Goal: Task Accomplishment & Management: Manage account settings

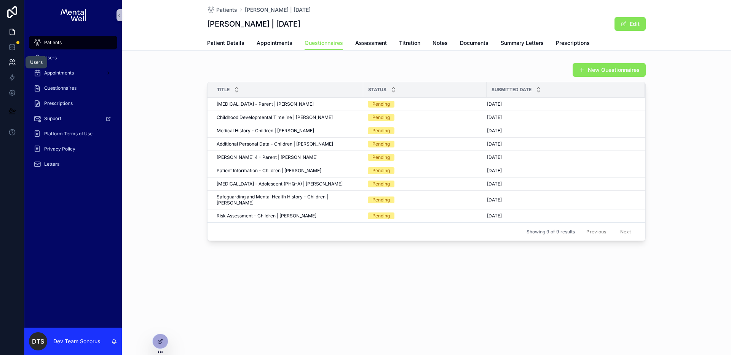
click at [15, 63] on icon at bounding box center [12, 63] width 8 height 8
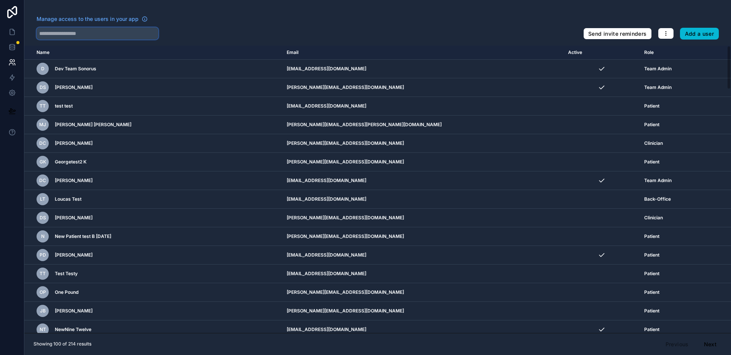
click at [117, 31] on input "text" at bounding box center [98, 33] width 122 height 12
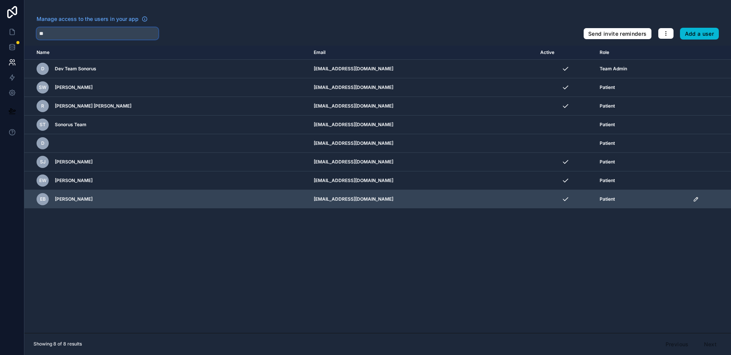
type input "**"
click at [692, 201] on icon "scrollable content" at bounding box center [695, 199] width 6 height 6
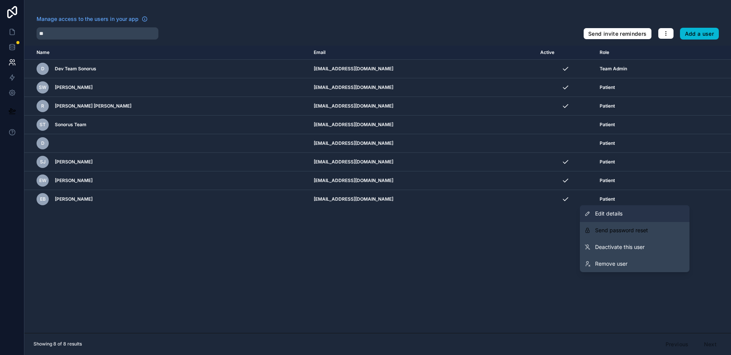
click at [615, 211] on span "Edit details" at bounding box center [608, 214] width 27 height 8
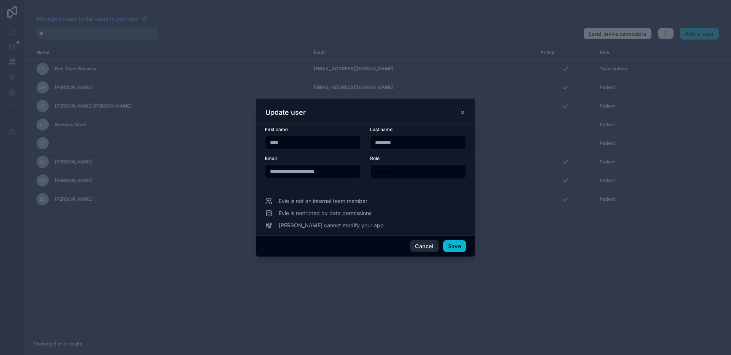
click at [421, 245] on button "Cancel" at bounding box center [424, 246] width 28 height 12
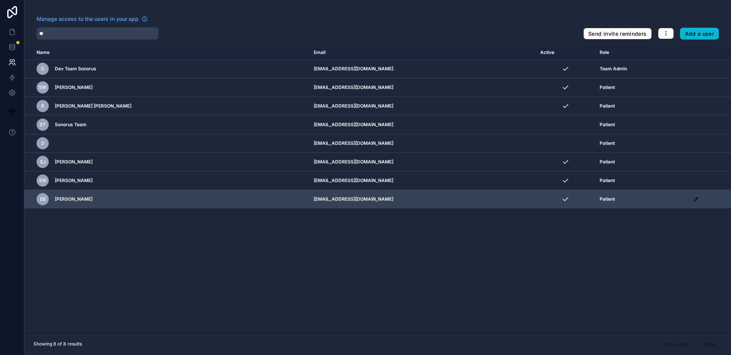
click at [47, 201] on div "EB" at bounding box center [43, 199] width 12 height 12
click at [67, 202] on span "[PERSON_NAME]" at bounding box center [74, 199] width 38 height 6
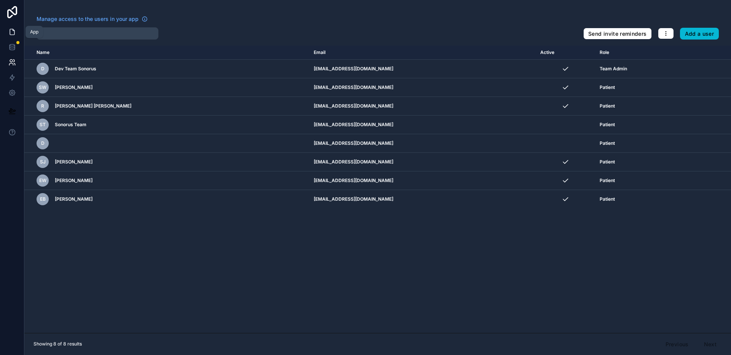
click at [14, 32] on icon at bounding box center [12, 32] width 5 height 6
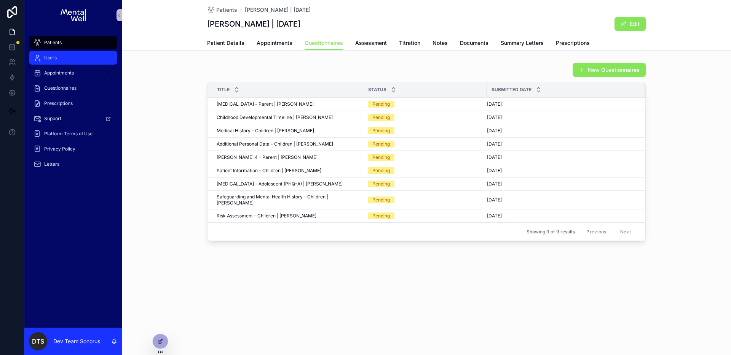
click at [82, 55] on div "Users" at bounding box center [72, 58] width 79 height 12
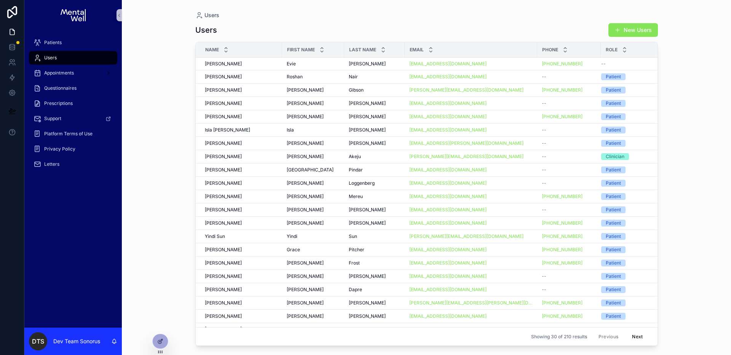
click at [644, 29] on button "New Users" at bounding box center [632, 30] width 49 height 14
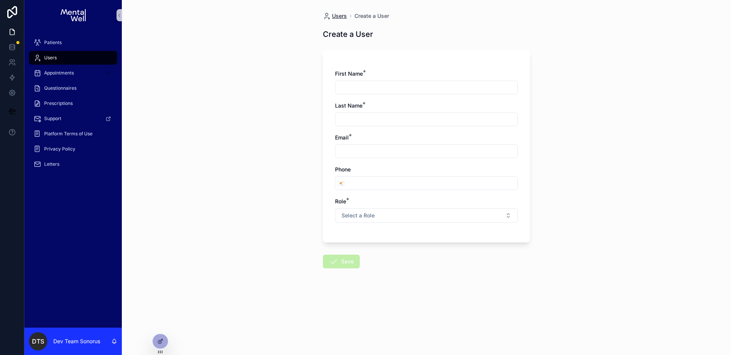
click at [339, 18] on span "Users" at bounding box center [339, 16] width 15 height 8
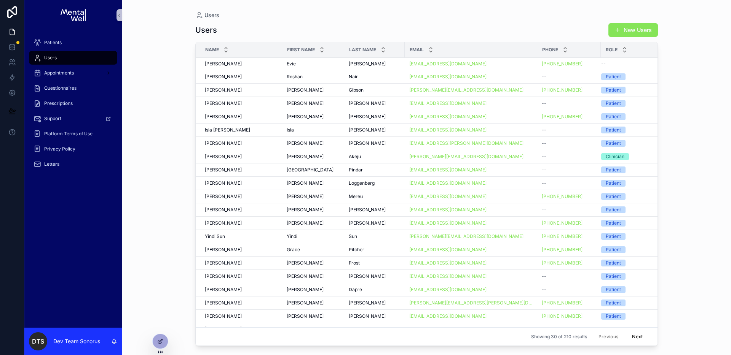
drag, startPoint x: 164, startPoint y: 339, endPoint x: 177, endPoint y: 329, distance: 16.2
click at [165, 339] on div at bounding box center [160, 341] width 15 height 14
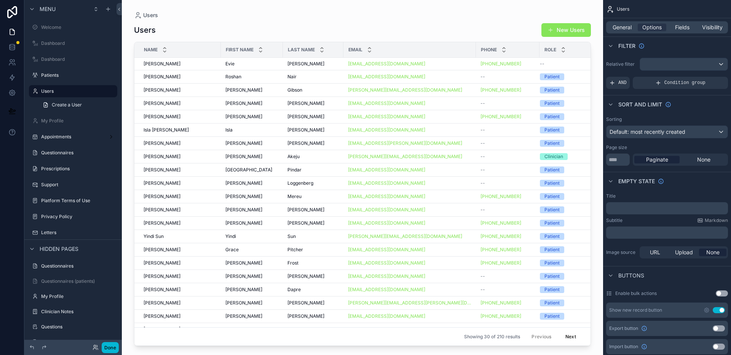
click at [480, 21] on div "scrollable content" at bounding box center [362, 173] width 481 height 346
click at [629, 24] on span "General" at bounding box center [621, 28] width 19 height 8
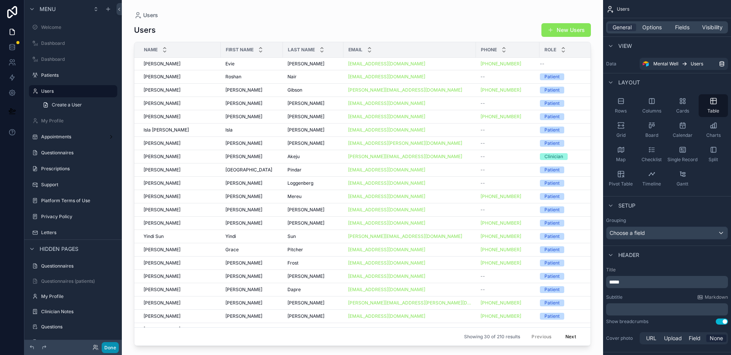
click at [113, 349] on button "Done" at bounding box center [110, 347] width 17 height 11
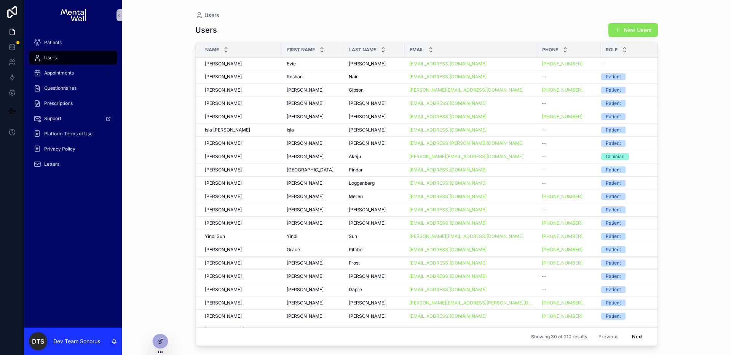
click at [406, 6] on div "Users Users New Users Name First Name Last Name Email Phone Role [PERSON_NAME] …" at bounding box center [426, 173] width 487 height 346
click at [643, 28] on button "New Users" at bounding box center [632, 30] width 49 height 14
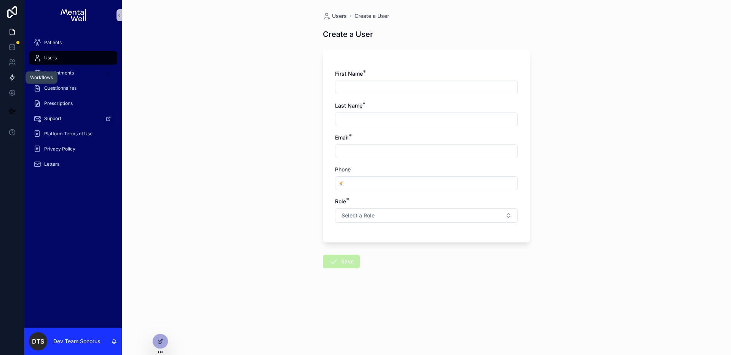
click at [17, 76] on link at bounding box center [12, 77] width 24 height 15
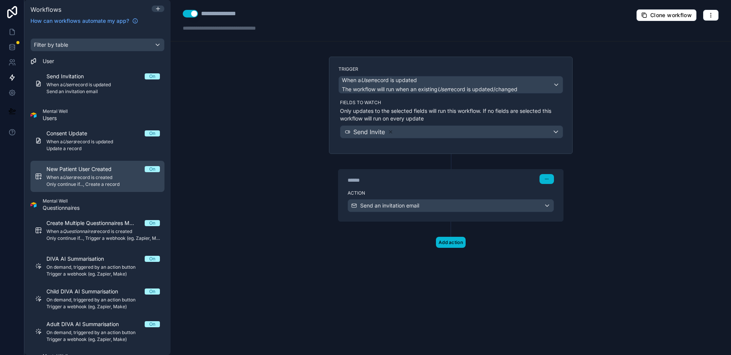
click at [107, 172] on span "New Patient User Created" at bounding box center [83, 170] width 74 height 8
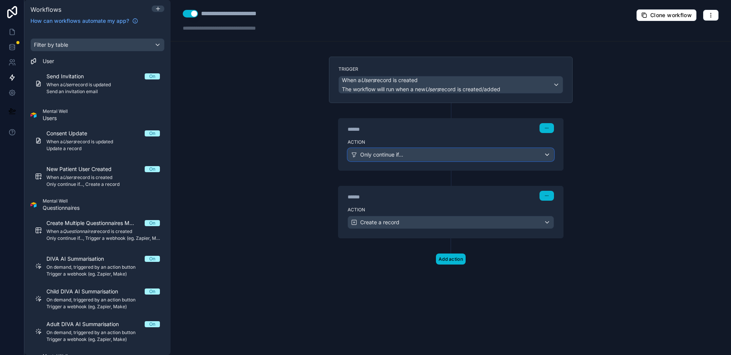
click at [391, 156] on span "Only continue if..." at bounding box center [381, 155] width 43 height 8
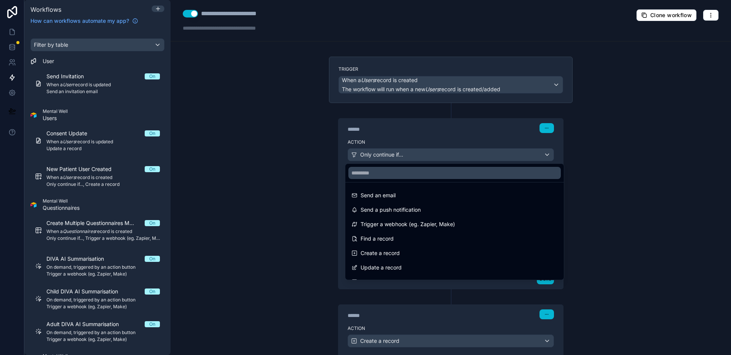
click at [297, 175] on div at bounding box center [365, 177] width 731 height 355
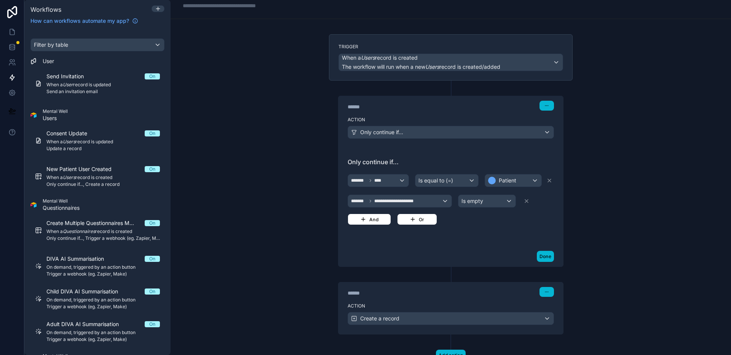
scroll to position [53, 0]
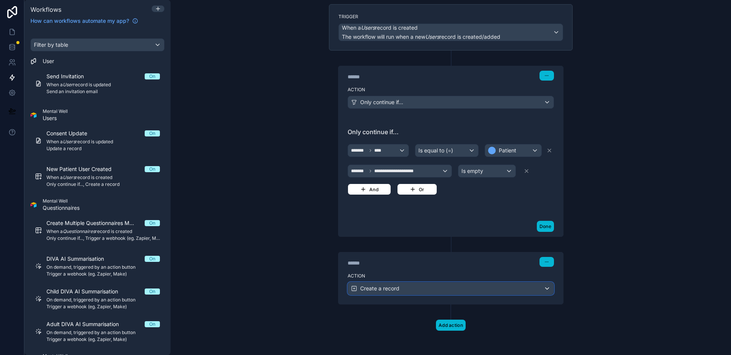
click at [396, 287] on span "Create a record" at bounding box center [379, 289] width 39 height 8
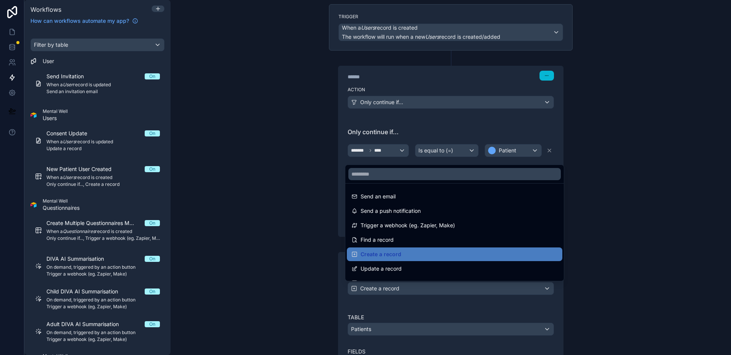
drag, startPoint x: 317, startPoint y: 277, endPoint x: 317, endPoint y: 271, distance: 5.7
click at [317, 277] on div at bounding box center [365, 177] width 731 height 355
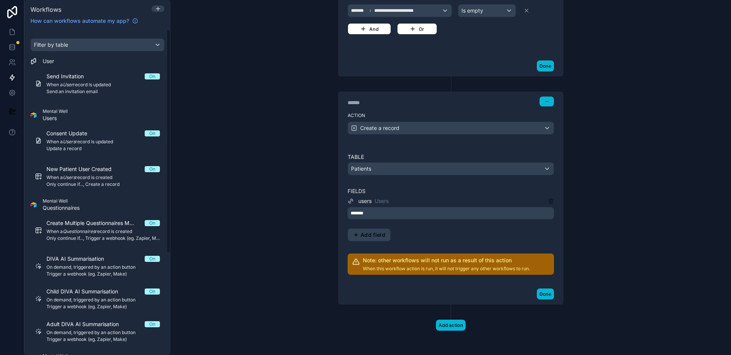
scroll to position [24, 0]
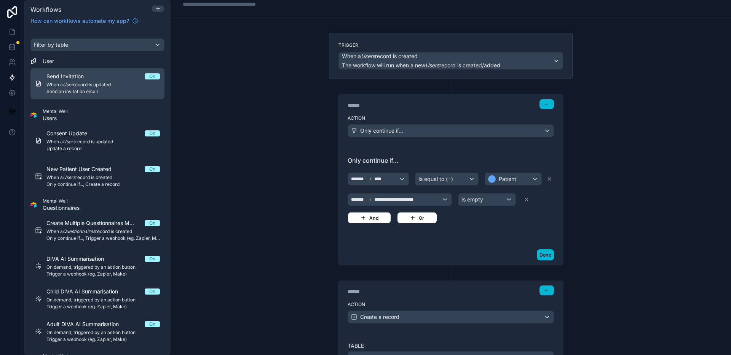
click at [89, 80] on span "Send Invitation" at bounding box center [69, 77] width 46 height 8
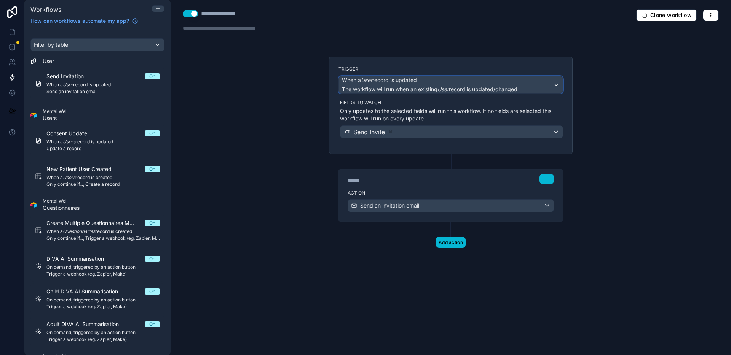
click at [378, 86] on span "The workflow will run when an existing User record is updated/changed" at bounding box center [429, 89] width 175 height 6
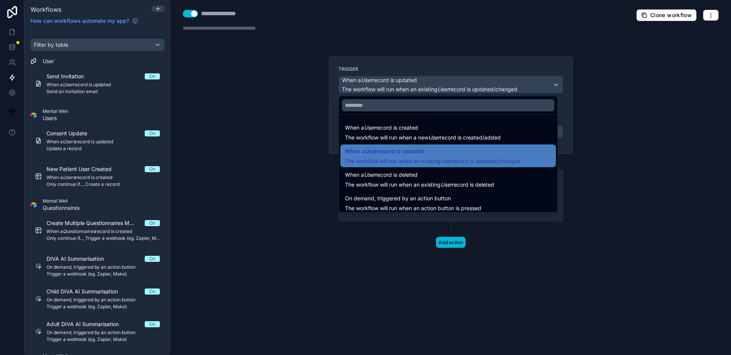
click at [294, 112] on div at bounding box center [365, 177] width 731 height 355
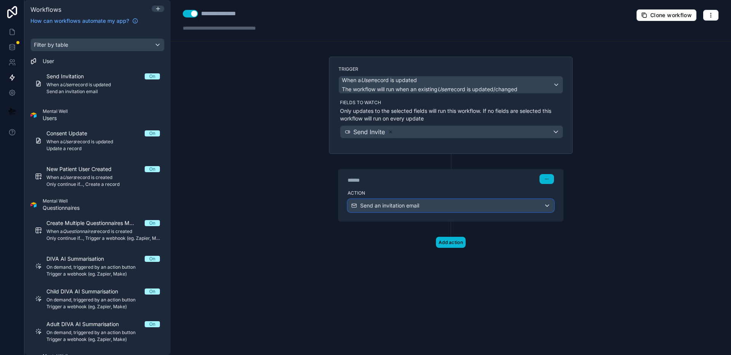
click at [398, 207] on span "Send an invitation email" at bounding box center [389, 206] width 59 height 8
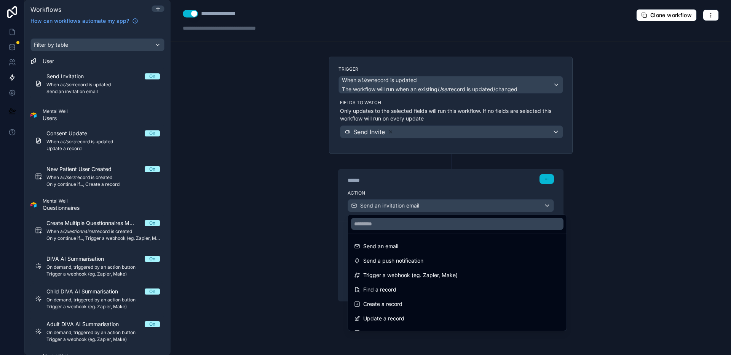
click at [398, 207] on div at bounding box center [365, 177] width 731 height 355
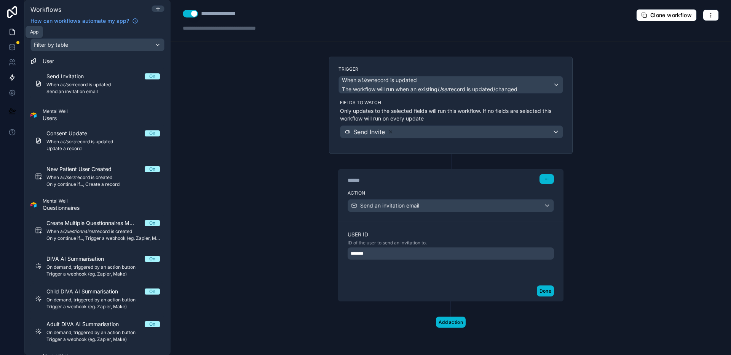
click at [15, 30] on icon at bounding box center [12, 32] width 8 height 8
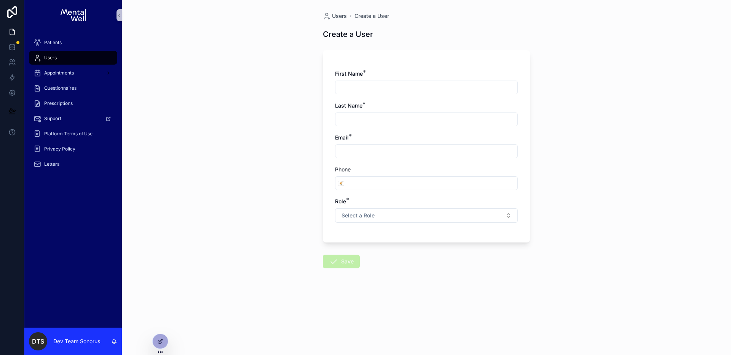
click at [274, 134] on div "Users Create a User Create a User First Name * Last Name * Email * Phone 🇨🇾 Rol…" at bounding box center [426, 177] width 609 height 355
click at [363, 90] on input "scrollable content" at bounding box center [426, 87] width 182 height 11
type input "********"
click at [375, 124] on input "scrollable content" at bounding box center [426, 119] width 182 height 11
type input "******"
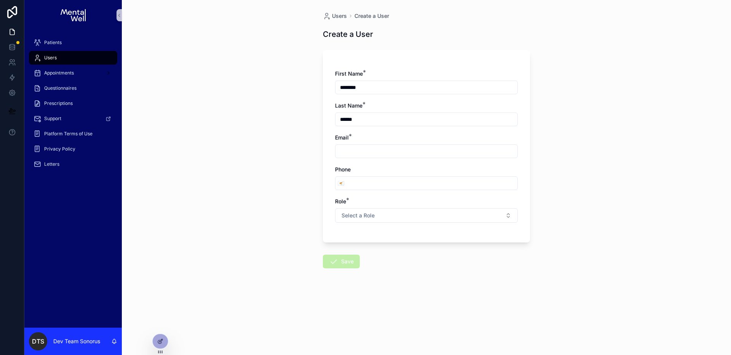
click at [430, 153] on input "scrollable content" at bounding box center [426, 151] width 182 height 11
type input "**********"
click at [459, 186] on input "scrollable content" at bounding box center [431, 183] width 171 height 11
click at [445, 216] on button "Select a Role" at bounding box center [426, 216] width 183 height 14
click at [383, 266] on div "Patient" at bounding box center [426, 268] width 179 height 11
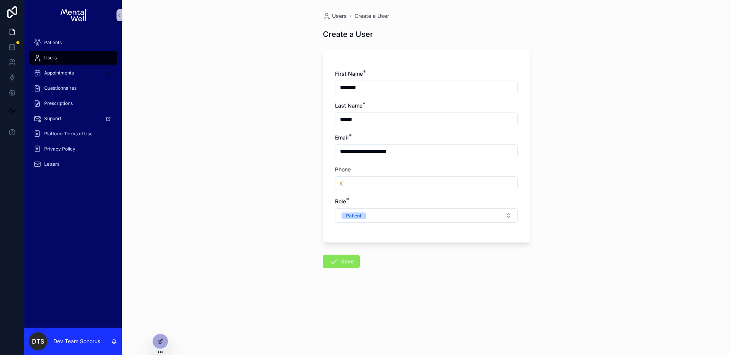
click at [398, 259] on form "**********" at bounding box center [426, 182] width 207 height 272
click at [351, 261] on button "Save" at bounding box center [341, 262] width 37 height 14
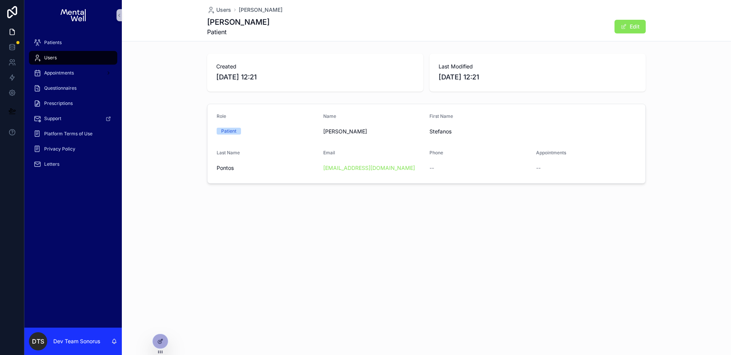
drag, startPoint x: 164, startPoint y: 118, endPoint x: 159, endPoint y: 105, distance: 14.4
click at [164, 118] on div "Role Patient Name [PERSON_NAME] First Name [PERSON_NAME] Last Name Pontos Email…" at bounding box center [426, 144] width 609 height 86
click at [17, 58] on link at bounding box center [12, 62] width 24 height 15
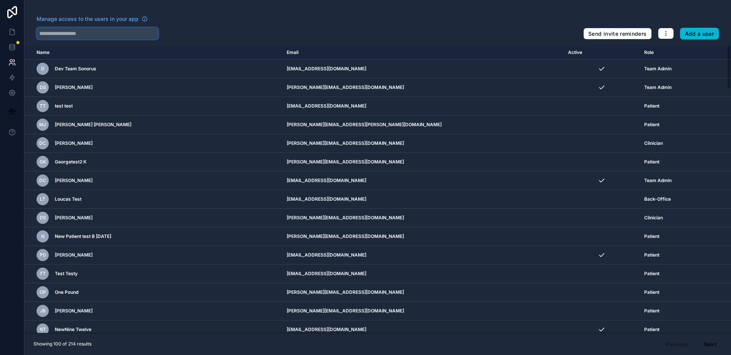
click at [117, 35] on input "text" at bounding box center [98, 33] width 122 height 12
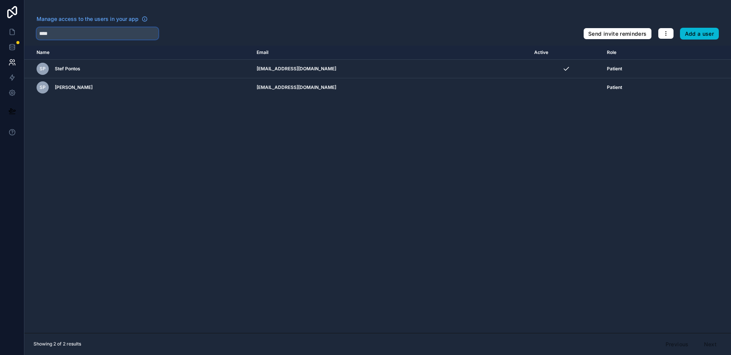
type input "****"
click at [335, 170] on div "Name Email Active Role [DOMAIN_NAME] SP Stef Pontos [EMAIL_ADDRESS][DOMAIN_NAME…" at bounding box center [377, 190] width 706 height 288
click at [14, 28] on icon at bounding box center [12, 32] width 8 height 8
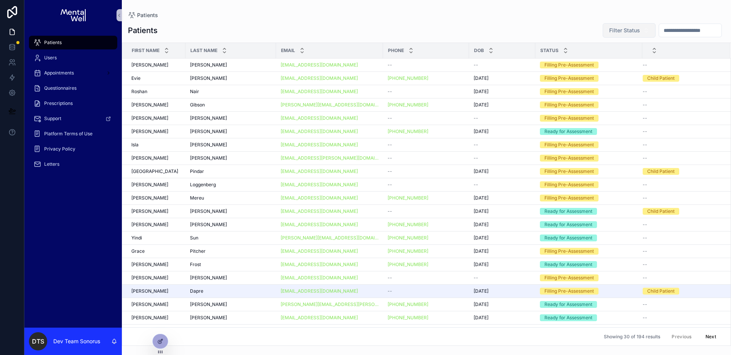
click at [611, 27] on span "Filter Status" at bounding box center [624, 31] width 31 height 8
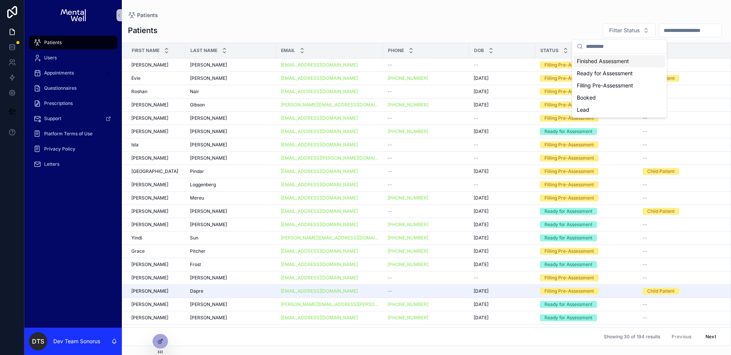
click at [680, 29] on input "scrollable content" at bounding box center [690, 30] width 62 height 11
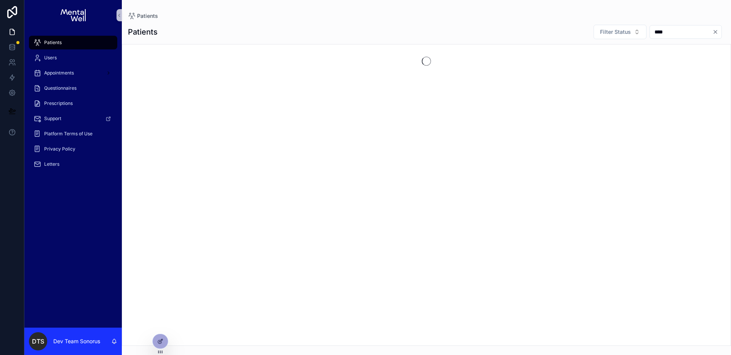
type input "****"
click at [327, 22] on div "Patients Filter Status ****" at bounding box center [426, 183] width 609 height 326
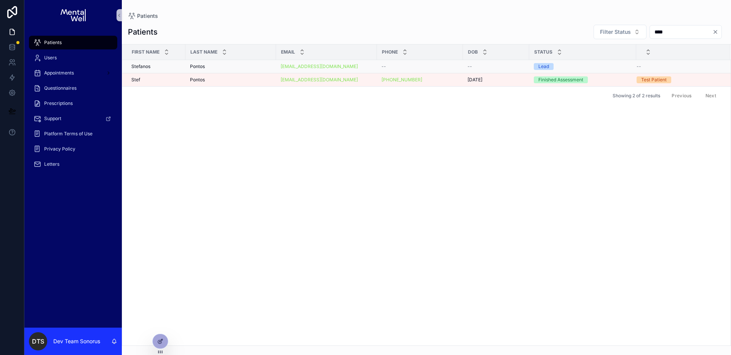
click at [232, 68] on div "Pontos Pontos" at bounding box center [230, 67] width 81 height 6
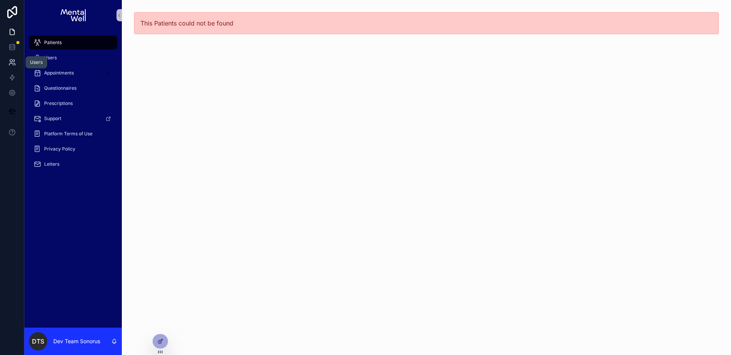
click at [8, 58] on link at bounding box center [12, 62] width 24 height 15
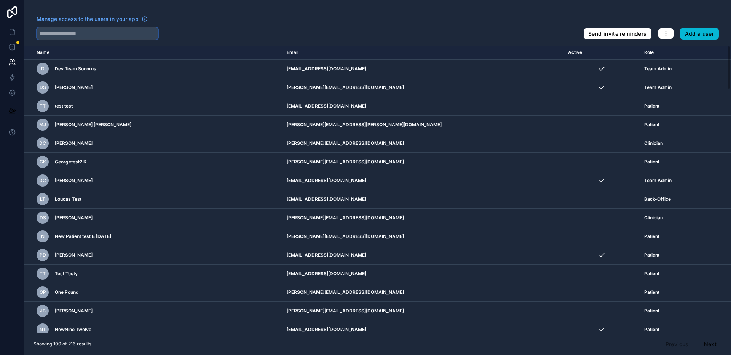
click at [112, 30] on input "text" at bounding box center [98, 33] width 122 height 12
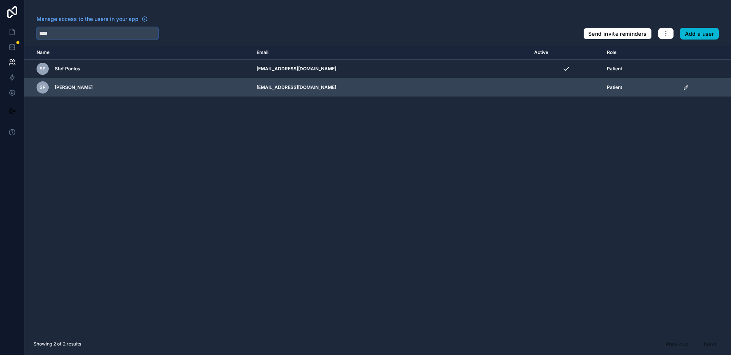
type input "****"
click at [683, 88] on icon "scrollable content" at bounding box center [686, 87] width 6 height 6
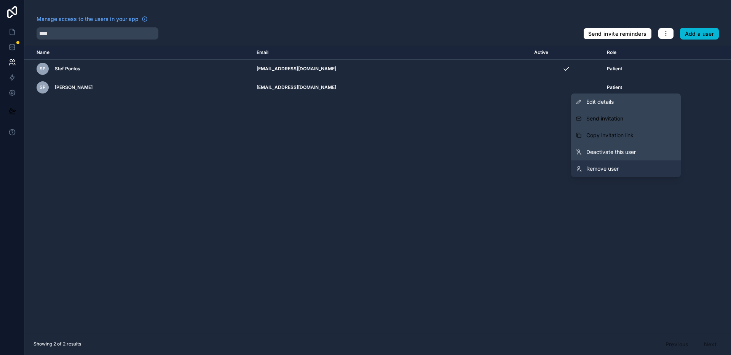
click at [624, 169] on link "Remove user" at bounding box center [626, 169] width 110 height 17
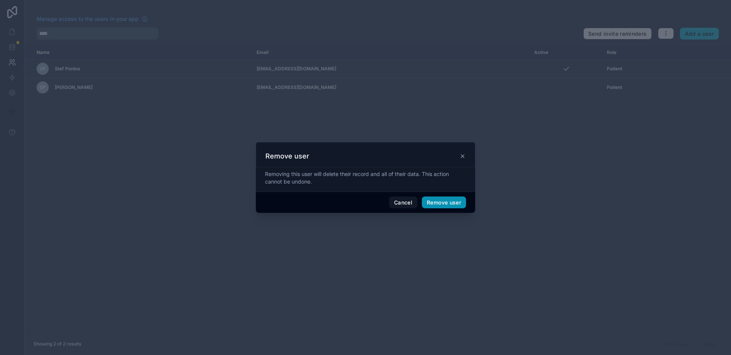
click at [456, 201] on button "Remove user" at bounding box center [444, 203] width 44 height 12
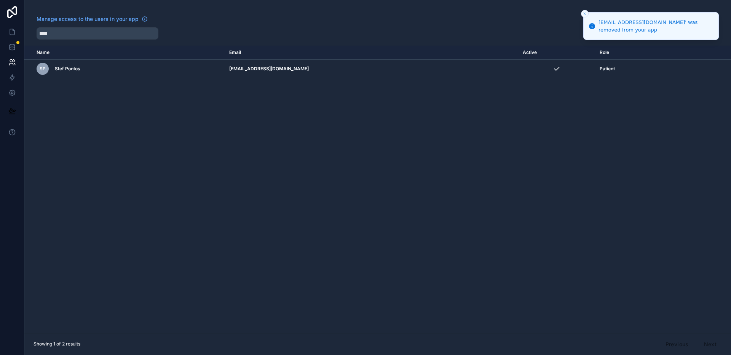
drag, startPoint x: 543, startPoint y: 167, endPoint x: 545, endPoint y: 148, distance: 18.8
click at [543, 167] on div "Name Email Active Role userTable.email SP Stef Pontos stef@sonorus.co.uk Patient" at bounding box center [377, 190] width 706 height 288
click at [5, 36] on link at bounding box center [12, 31] width 24 height 15
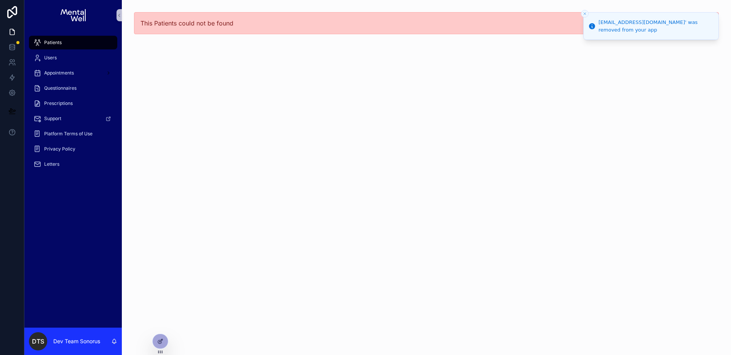
click at [59, 44] on span "Patients" at bounding box center [53, 43] width 18 height 6
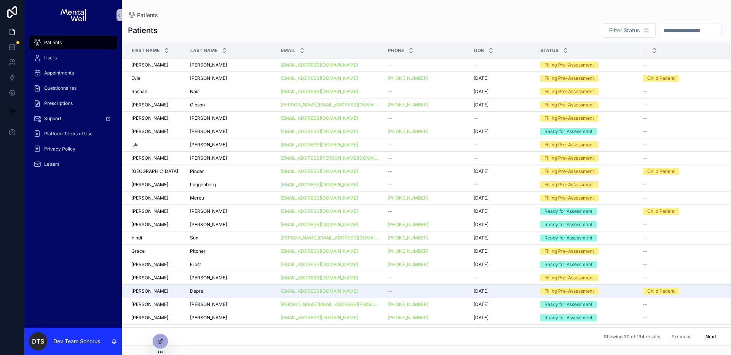
click at [465, 16] on div "Patients" at bounding box center [426, 15] width 597 height 6
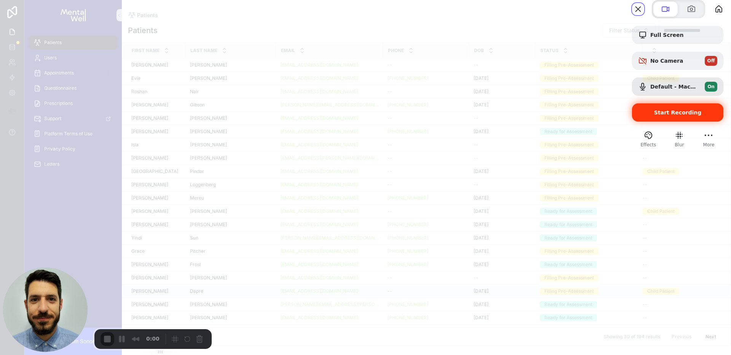
click at [654, 116] on span "Start Recording" at bounding box center [678, 113] width 48 height 6
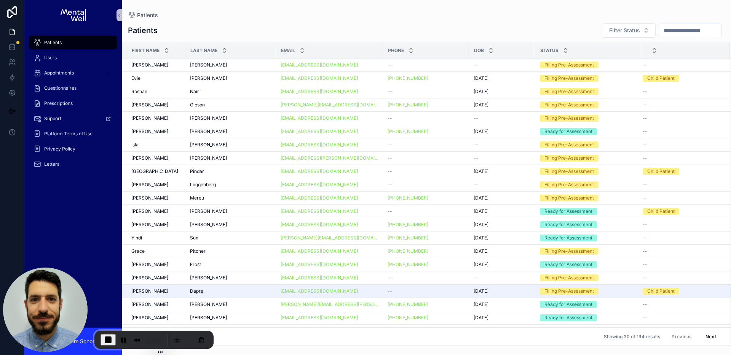
click at [497, 17] on div "Patients" at bounding box center [426, 15] width 597 height 6
click at [8, 60] on icon at bounding box center [12, 63] width 8 height 8
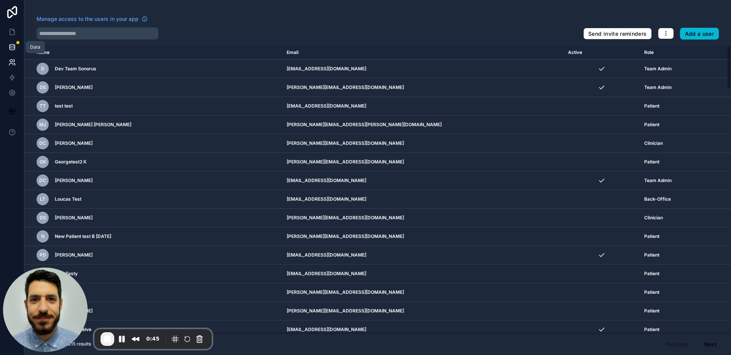
click at [11, 48] on icon at bounding box center [12, 47] width 8 height 8
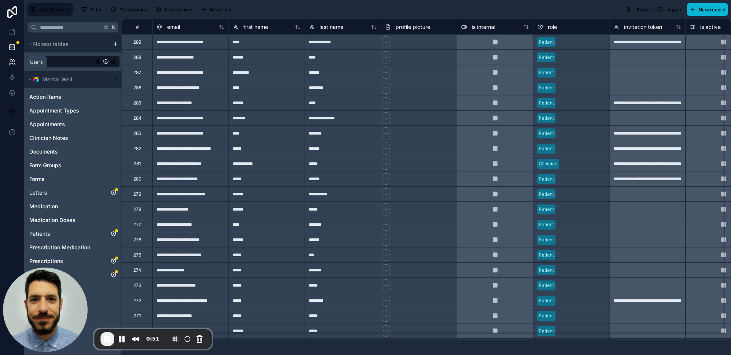
click at [13, 64] on icon at bounding box center [12, 63] width 8 height 8
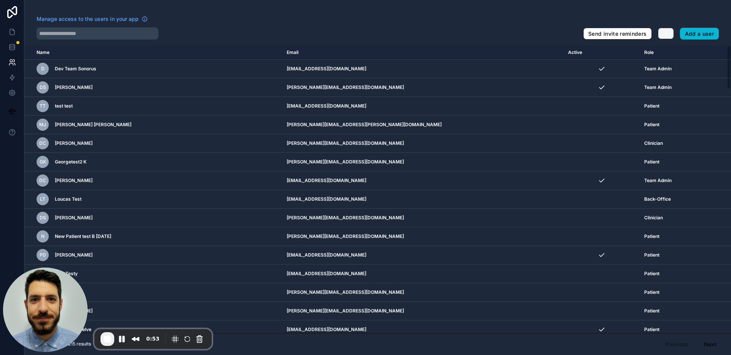
click at [668, 35] on icon "button" at bounding box center [665, 33] width 6 height 6
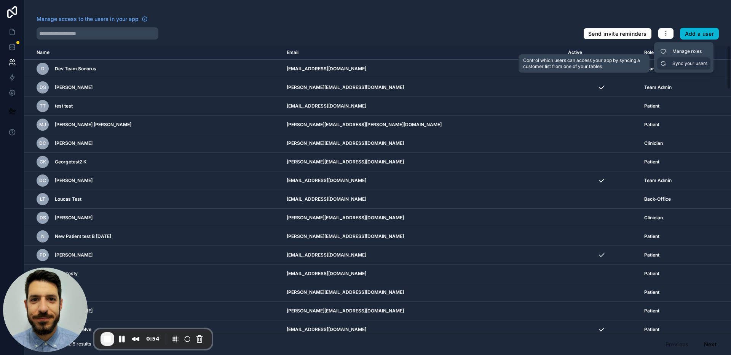
click at [685, 61] on link "Sync your users" at bounding box center [683, 63] width 53 height 12
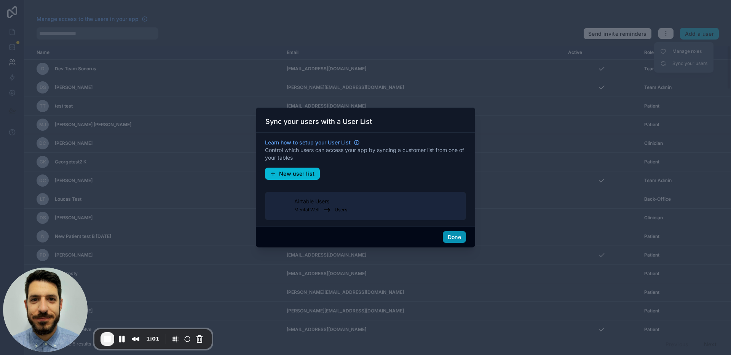
click at [462, 236] on button "Done" at bounding box center [453, 237] width 23 height 12
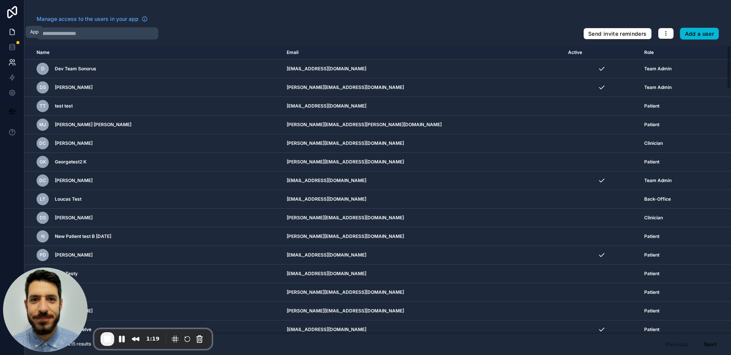
click at [13, 25] on link at bounding box center [12, 31] width 24 height 15
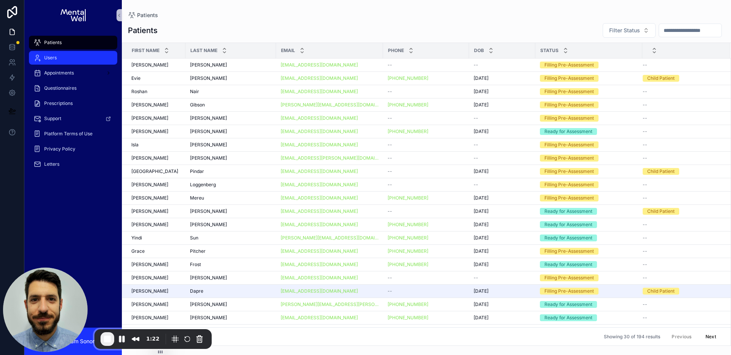
click at [84, 54] on div "Users" at bounding box center [72, 58] width 79 height 12
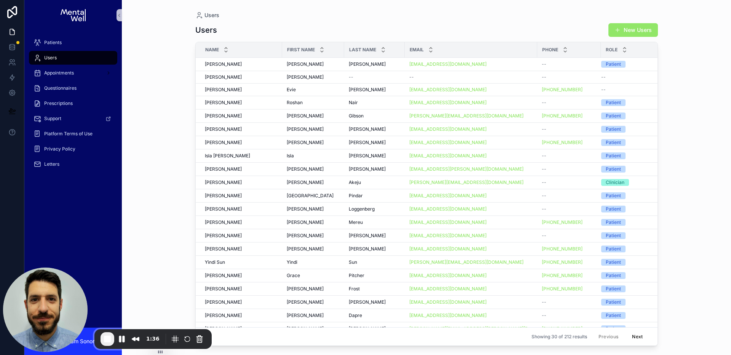
click at [629, 28] on button "New Users" at bounding box center [632, 30] width 49 height 14
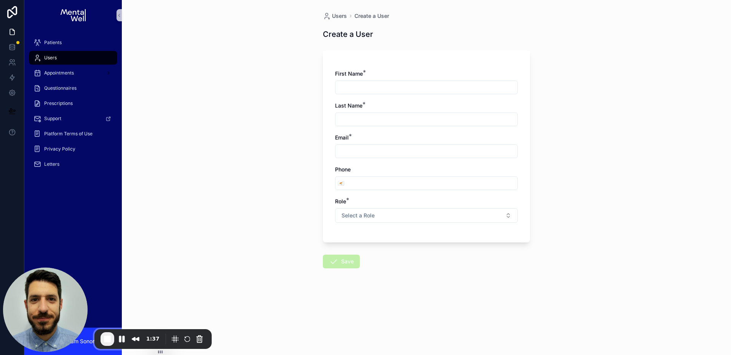
click at [406, 86] on input "scrollable content" at bounding box center [426, 87] width 182 height 11
type input "********"
type input "******"
type input "**********"
click at [380, 216] on button "Select a Role" at bounding box center [426, 216] width 183 height 14
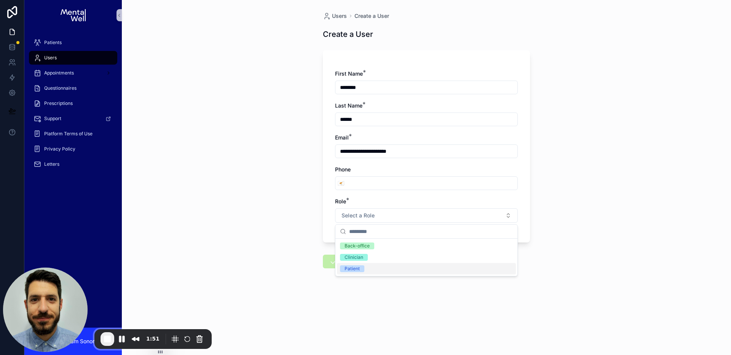
click at [371, 272] on div "Patient" at bounding box center [426, 268] width 179 height 11
click at [345, 262] on button "Save" at bounding box center [341, 262] width 37 height 14
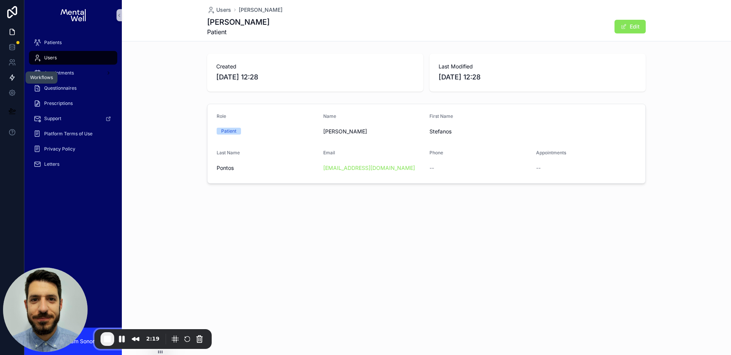
click at [15, 76] on icon at bounding box center [12, 78] width 8 height 8
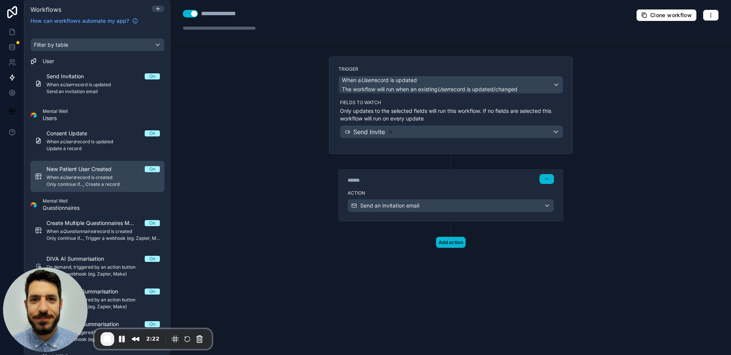
click at [72, 169] on span "New Patient User Created" at bounding box center [83, 170] width 74 height 8
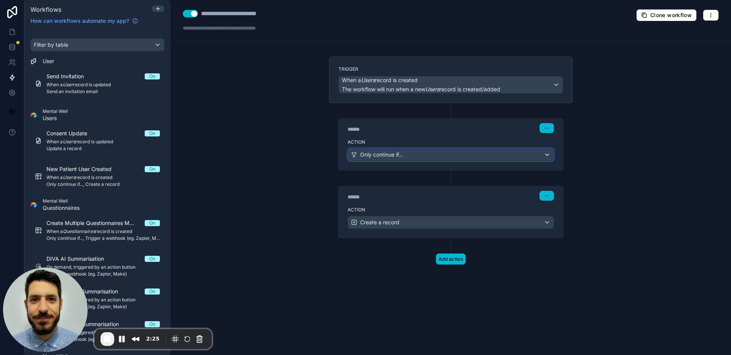
click at [383, 154] on span "Only continue if..." at bounding box center [381, 155] width 43 height 8
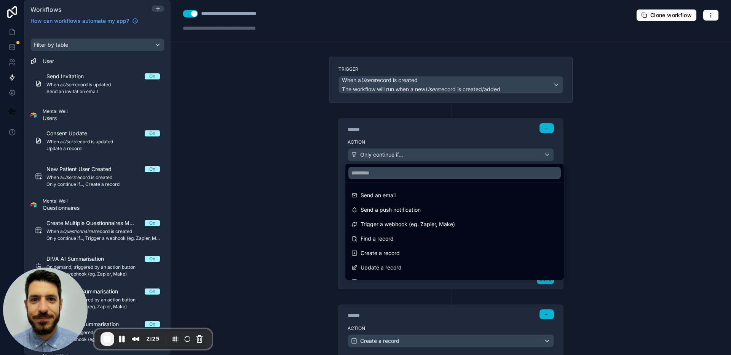
click at [300, 183] on div at bounding box center [365, 177] width 731 height 355
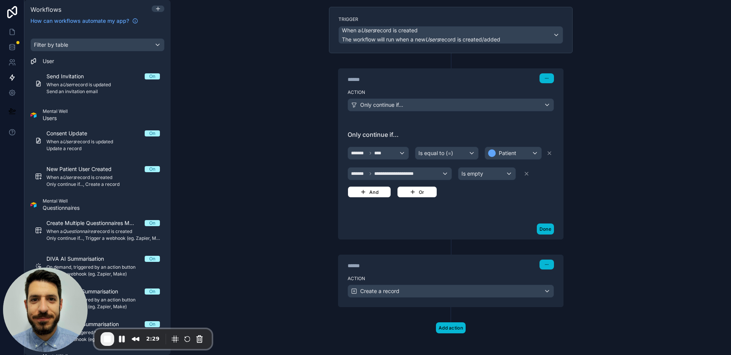
scroll to position [53, 0]
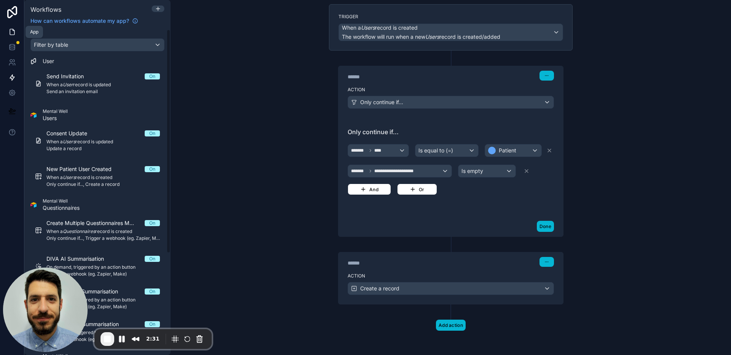
click at [12, 32] on icon at bounding box center [12, 32] width 8 height 8
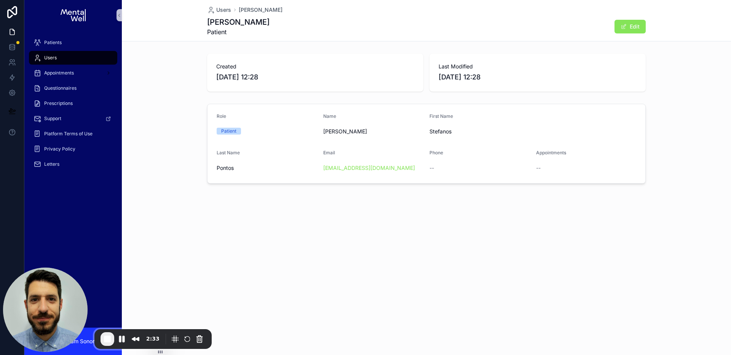
click at [179, 58] on div "Created 08/09/2025 12:28 Last Modified 08/09/2025 12:28" at bounding box center [426, 73] width 609 height 44
click at [12, 60] on icon at bounding box center [11, 61] width 3 height 3
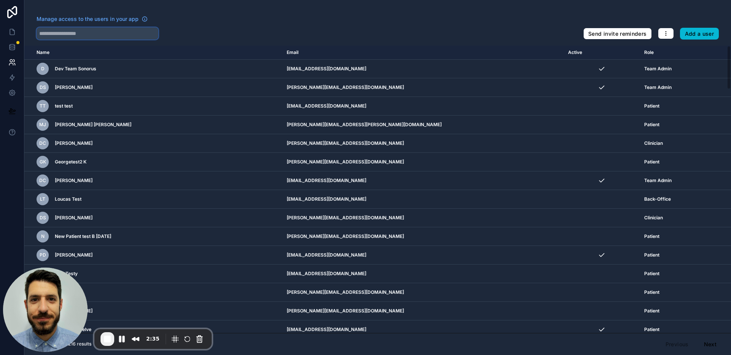
click at [81, 34] on input "text" at bounding box center [98, 33] width 122 height 12
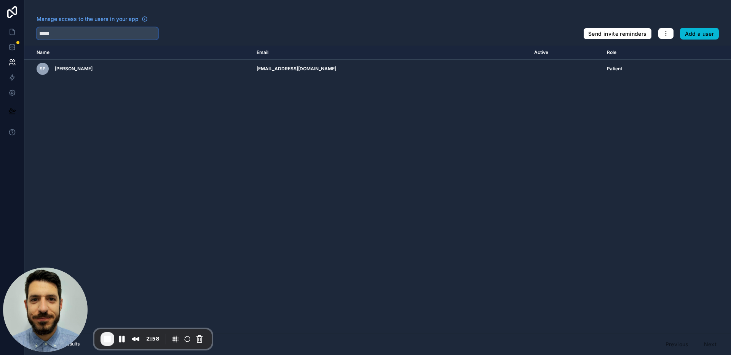
type input "*****"
click at [181, 21] on div "Manage access to the users in your app" at bounding box center [307, 21] width 540 height 12
click at [124, 35] on input "*****" at bounding box center [98, 33] width 122 height 12
type input "*****"
click at [9, 35] on icon at bounding box center [12, 32] width 8 height 8
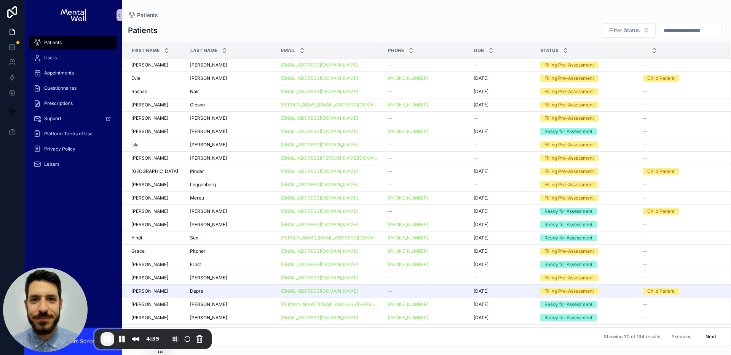
click at [713, 31] on input "scrollable content" at bounding box center [690, 30] width 62 height 11
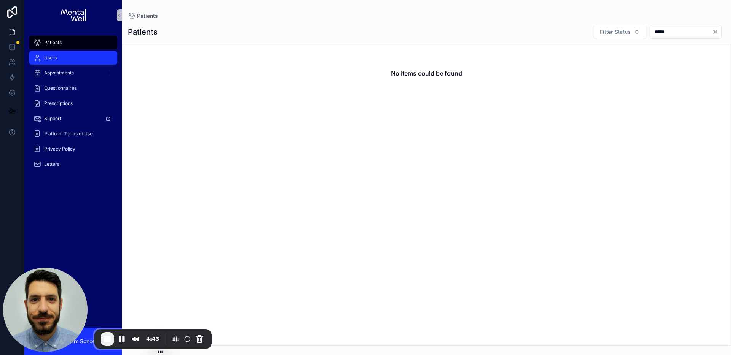
type input "*****"
click at [70, 59] on div "Users" at bounding box center [72, 58] width 79 height 12
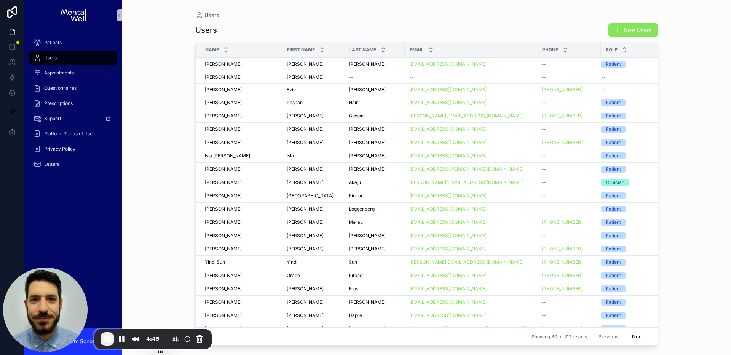
click at [574, 29] on div "Users New Users" at bounding box center [426, 30] width 462 height 14
click at [307, 17] on div "Users" at bounding box center [426, 15] width 462 height 6
click at [259, 67] on div "Emma Eaton-Knight Emma Eaton-Knight" at bounding box center [241, 64] width 73 height 6
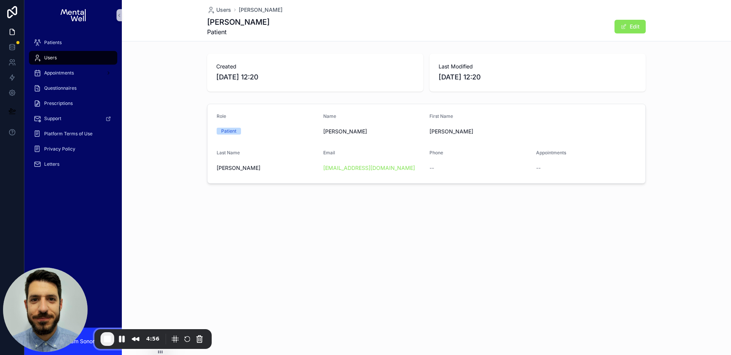
click at [522, 25] on div "Emma Eaton-Knight Patient Edit" at bounding box center [426, 27] width 438 height 20
click at [556, 27] on div "Emma Eaton-Knight Patient Edit" at bounding box center [426, 27] width 438 height 20
click at [6, 64] on link at bounding box center [12, 62] width 24 height 15
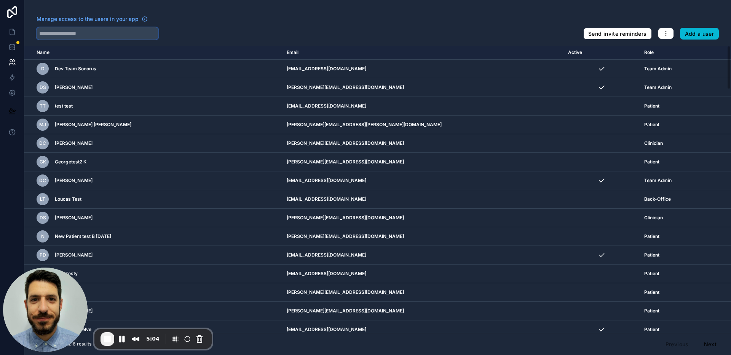
click at [107, 32] on input "text" at bounding box center [98, 33] width 122 height 12
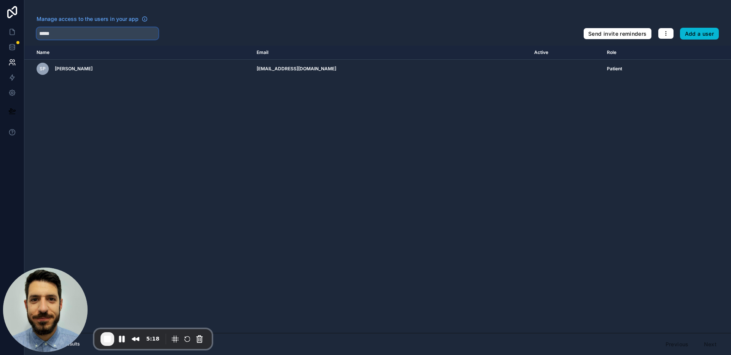
click at [120, 36] on input "*****" at bounding box center [98, 33] width 122 height 12
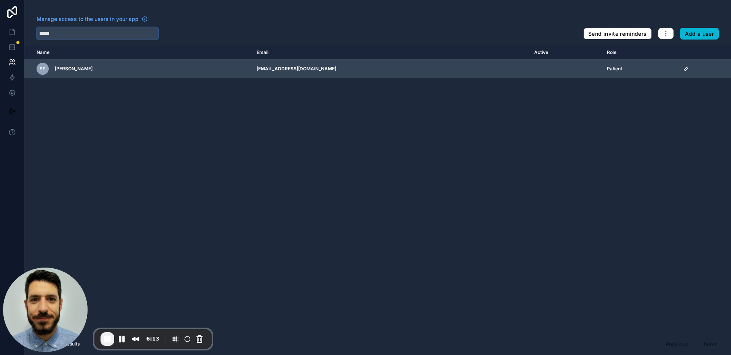
type input "*****"
click at [683, 69] on icon "scrollable content" at bounding box center [686, 69] width 6 height 6
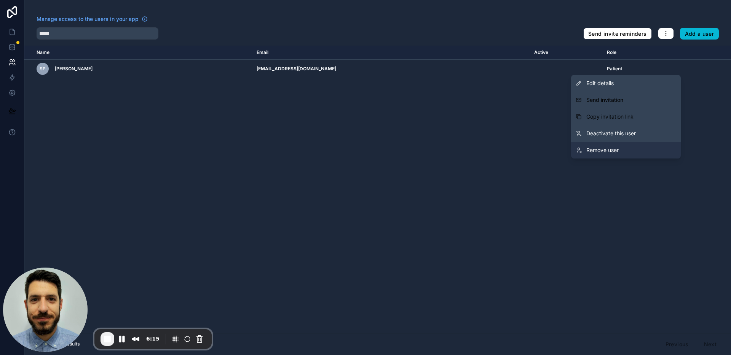
click at [621, 153] on link "Remove user" at bounding box center [626, 150] width 110 height 17
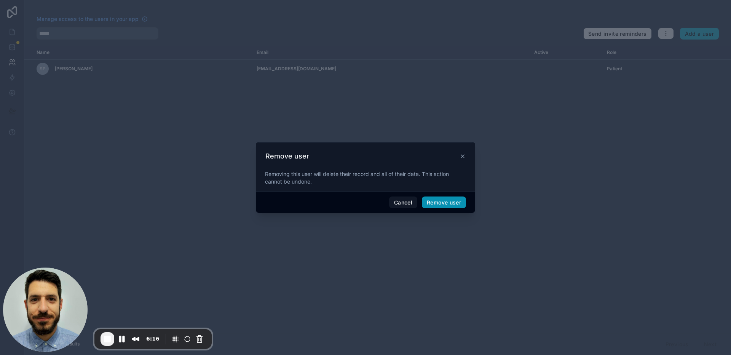
click at [438, 203] on button "Remove user" at bounding box center [444, 203] width 44 height 12
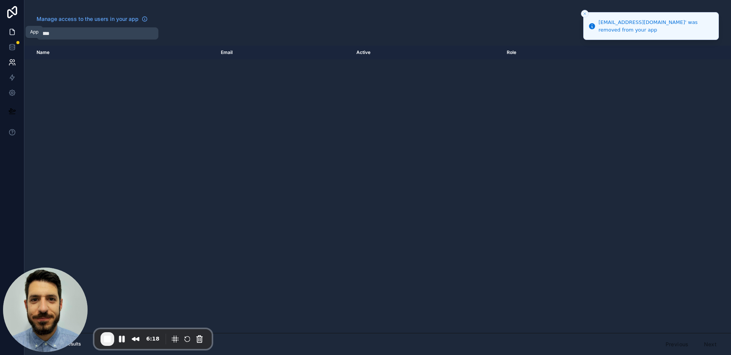
click at [17, 35] on link at bounding box center [12, 31] width 24 height 15
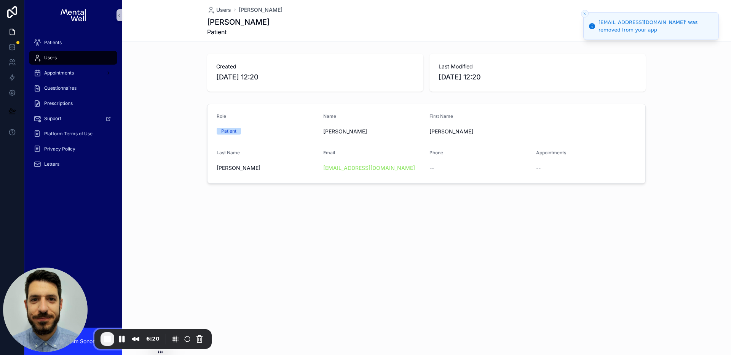
click at [84, 57] on div "Users" at bounding box center [72, 58] width 79 height 12
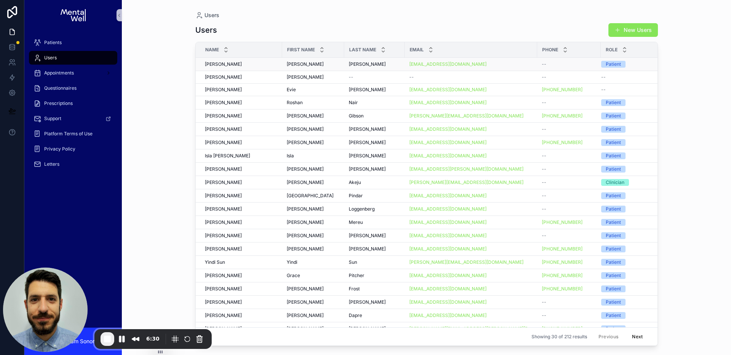
click at [259, 64] on div "Emma Eaton-Knight Emma Eaton-Knight" at bounding box center [241, 64] width 73 height 6
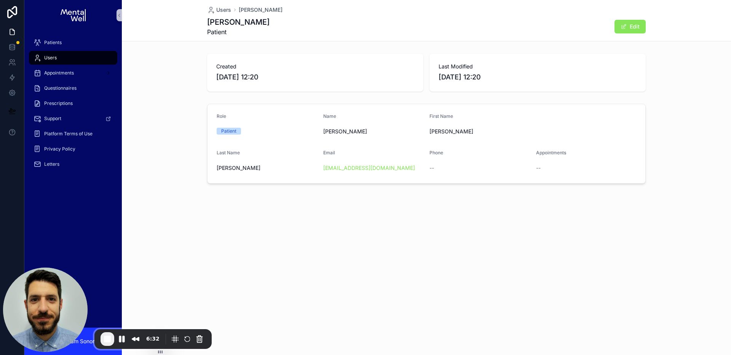
click at [567, 32] on div "Emma Eaton-Knight Patient Edit" at bounding box center [426, 27] width 438 height 20
click at [156, 58] on div "Created 08/09/2025 12:20 Last Modified 08/09/2025 12:20" at bounding box center [426, 73] width 609 height 44
click at [72, 43] on div "Patients" at bounding box center [72, 43] width 79 height 12
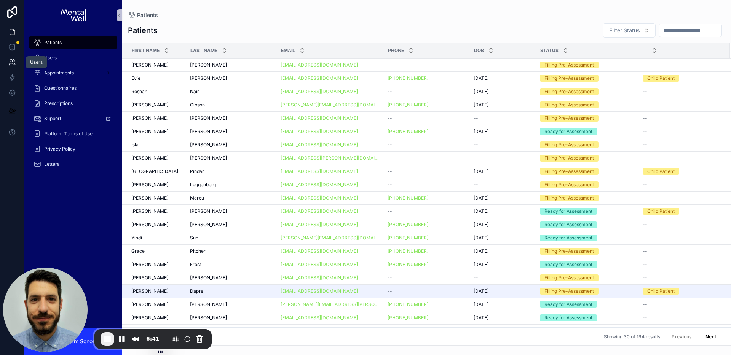
click at [7, 61] on link at bounding box center [12, 62] width 24 height 15
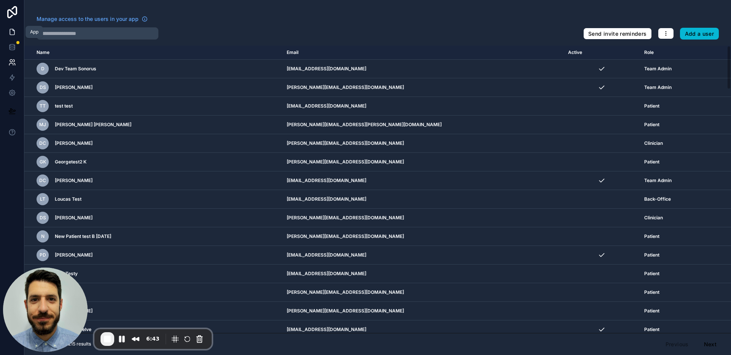
click at [8, 37] on link at bounding box center [12, 31] width 24 height 15
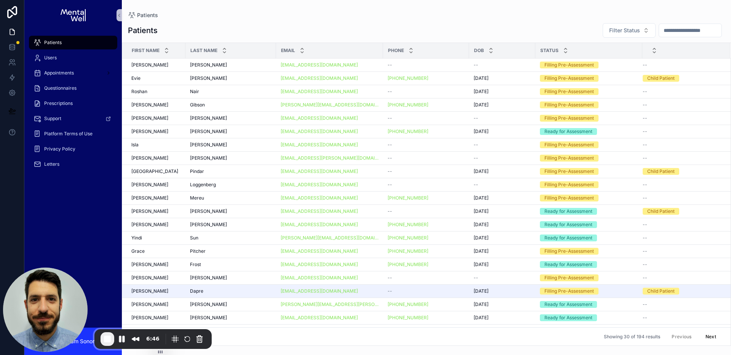
click at [516, 19] on div "Patients Filter Status First Name Last Name Email Phone DOB Status Emma Emma Ea…" at bounding box center [426, 182] width 609 height 328
click at [111, 340] on span "End Recording" at bounding box center [107, 339] width 9 height 9
